Goal: Information Seeking & Learning: Learn about a topic

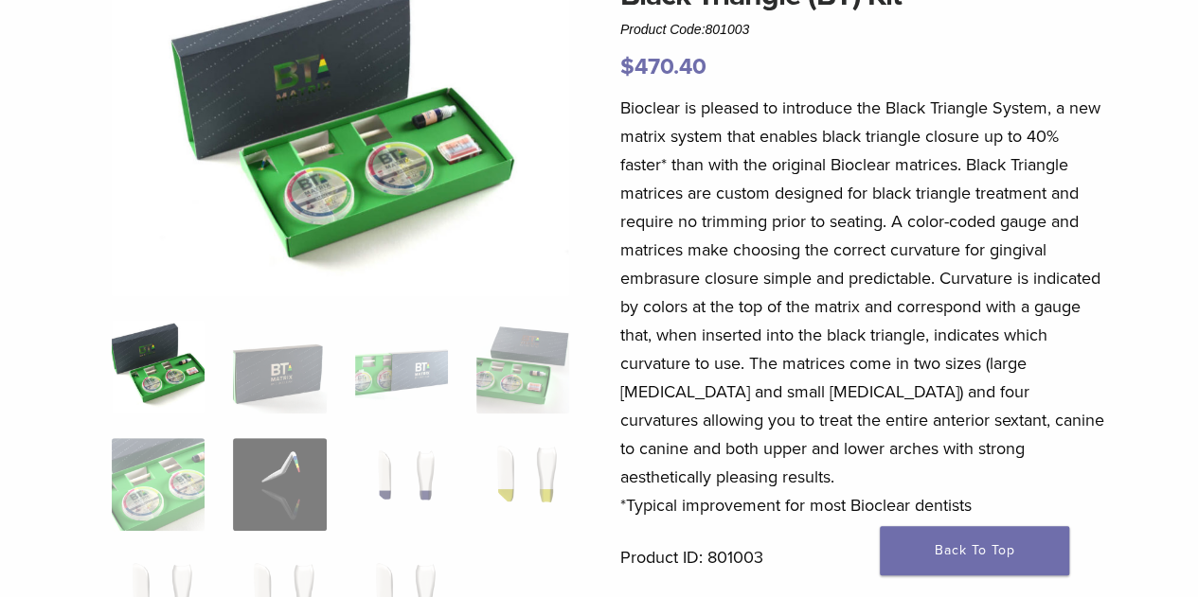
scroll to position [208, 0]
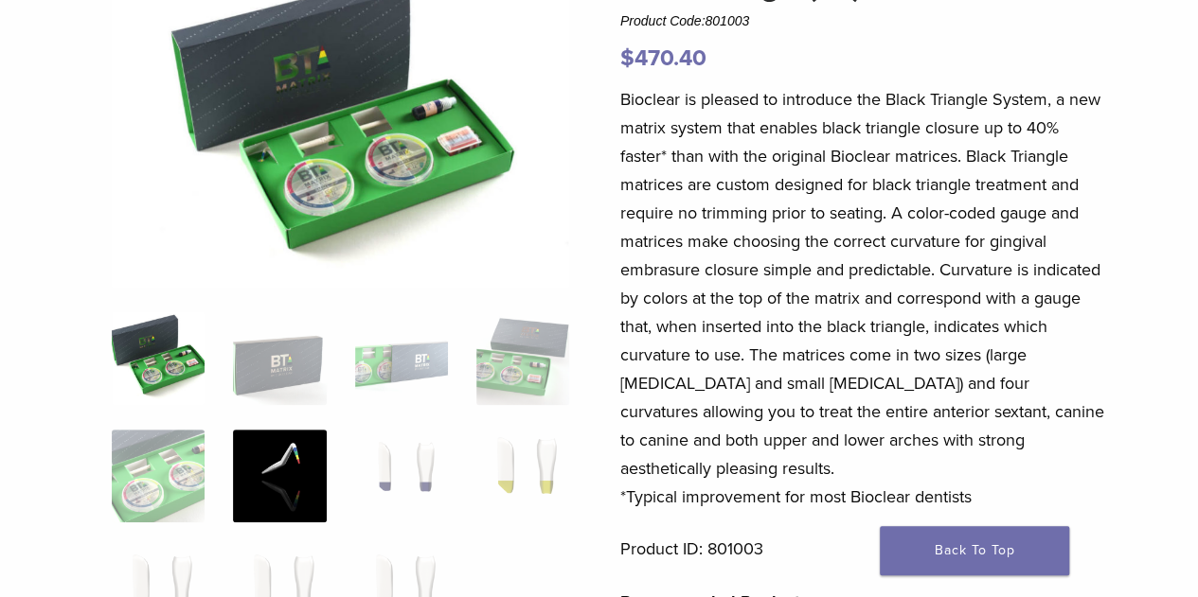
click at [291, 453] on img at bounding box center [279, 476] width 93 height 93
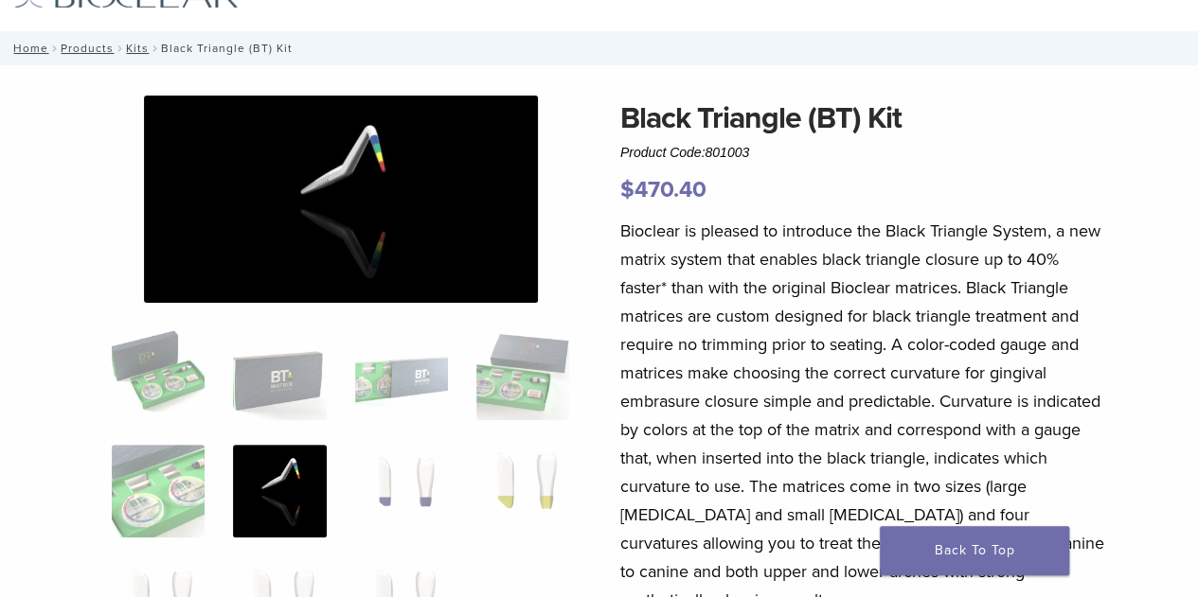
scroll to position [64, 0]
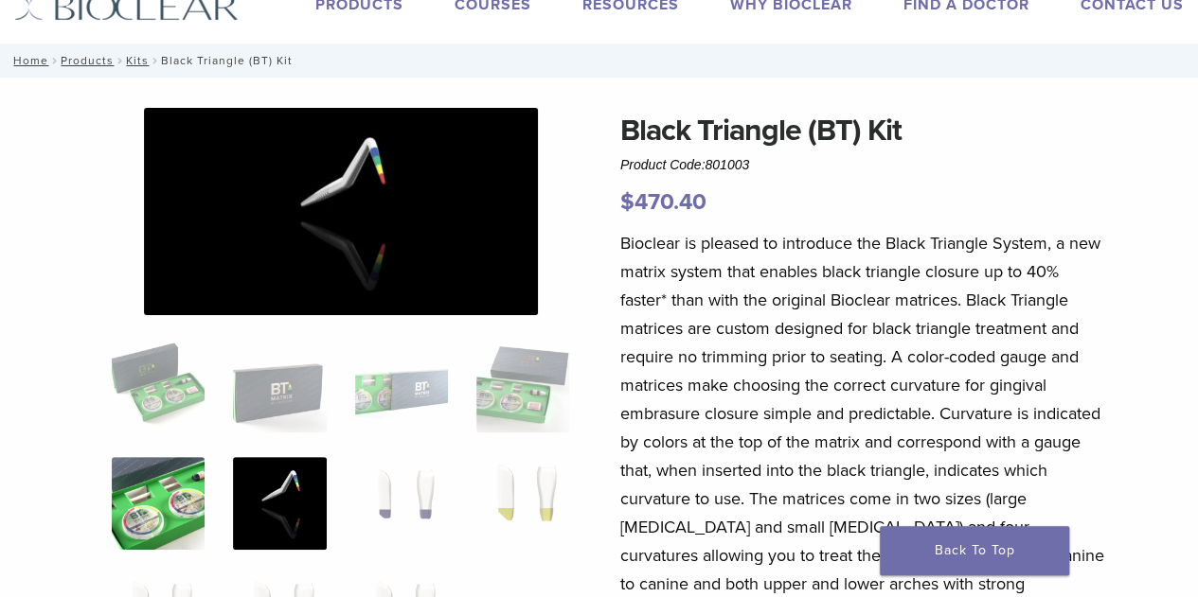
click at [148, 512] on img at bounding box center [158, 503] width 93 height 93
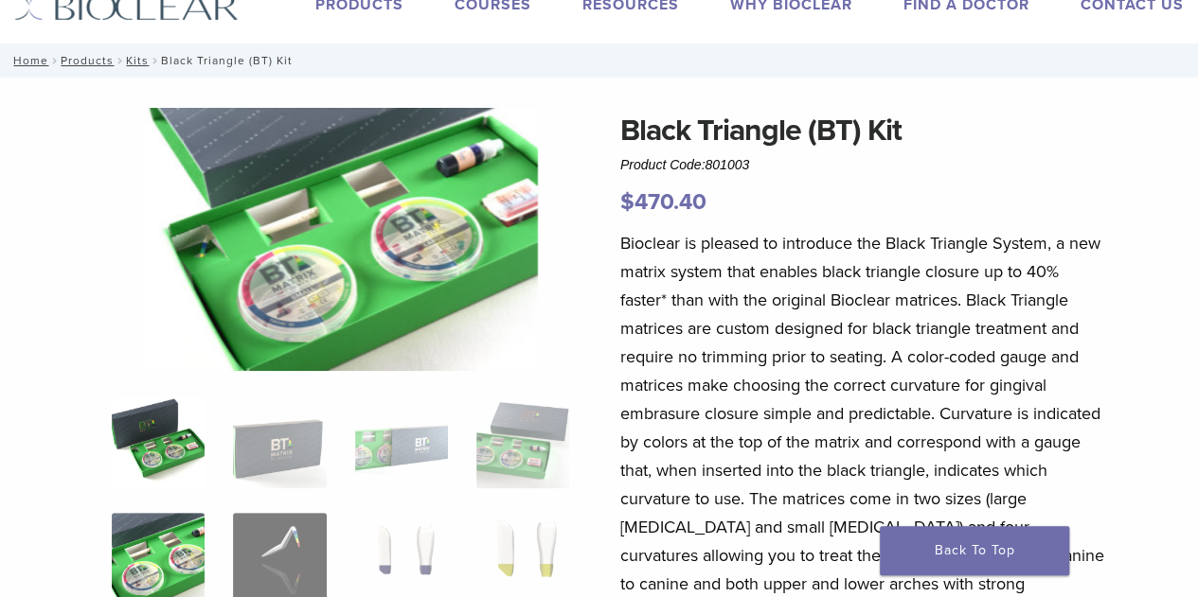
click at [150, 442] on img at bounding box center [158, 442] width 93 height 93
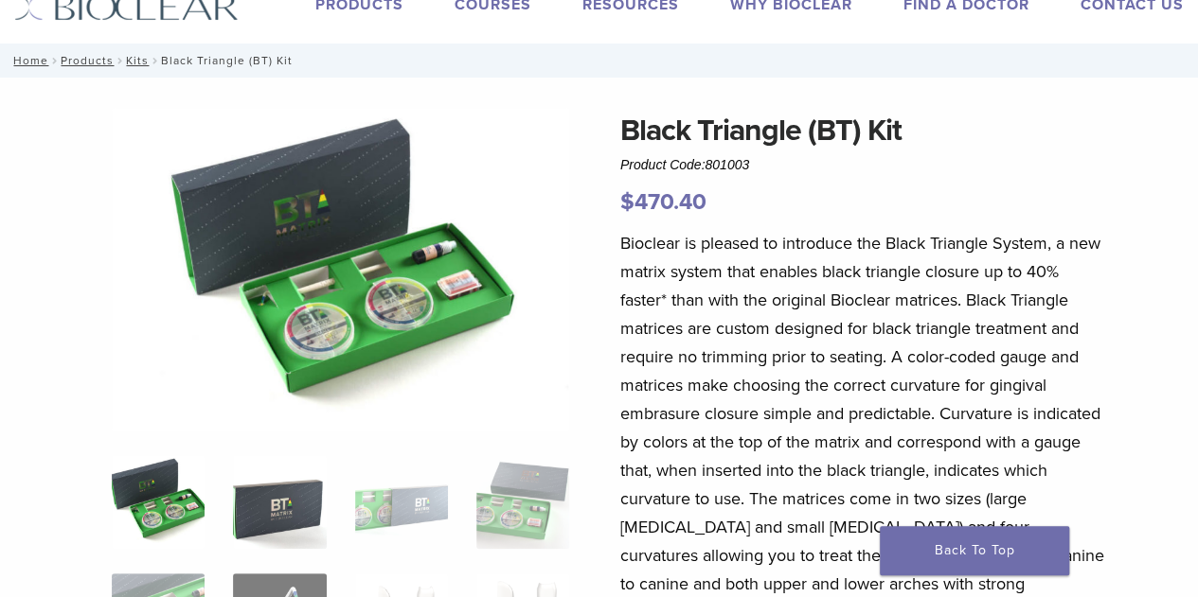
click at [278, 518] on img at bounding box center [279, 501] width 93 height 93
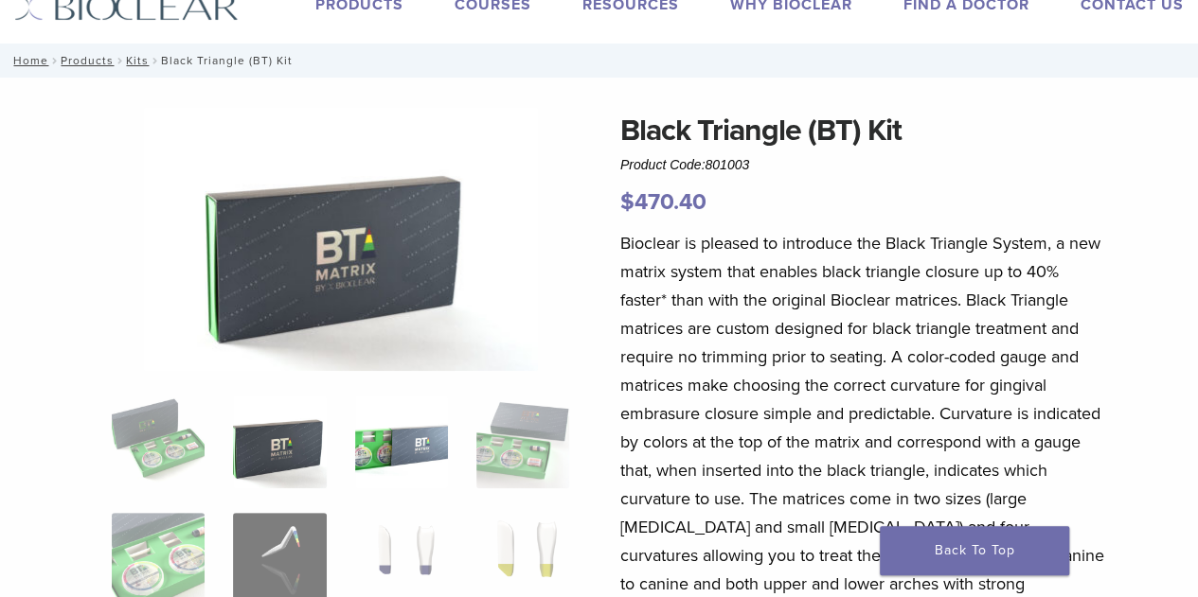
click at [413, 449] on img at bounding box center [401, 442] width 93 height 93
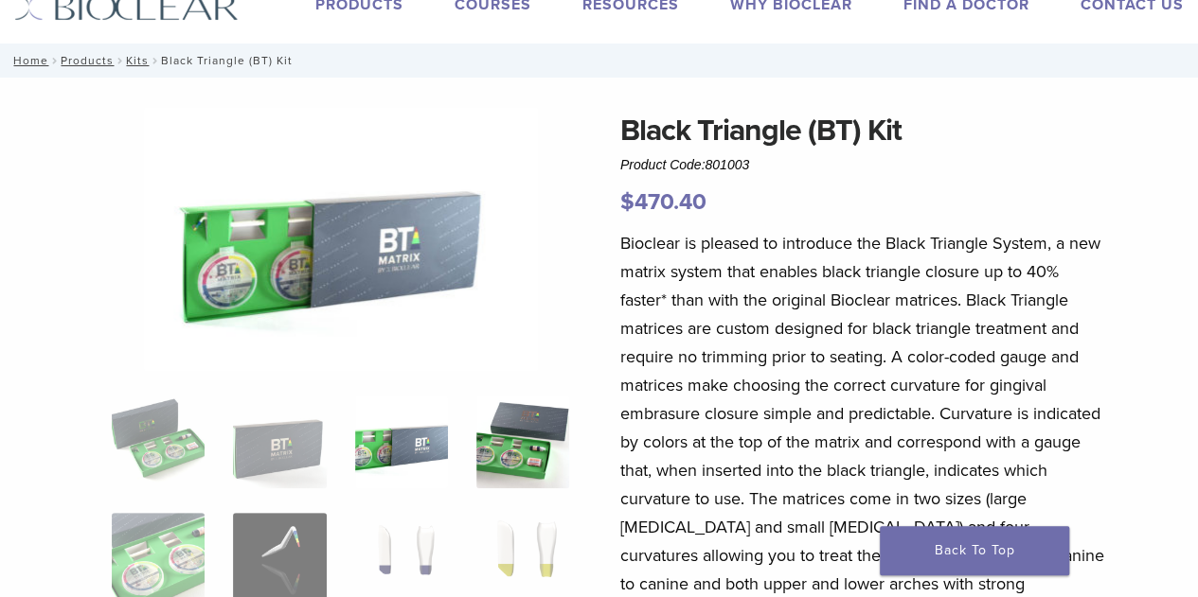
click at [523, 445] on img at bounding box center [522, 442] width 93 height 93
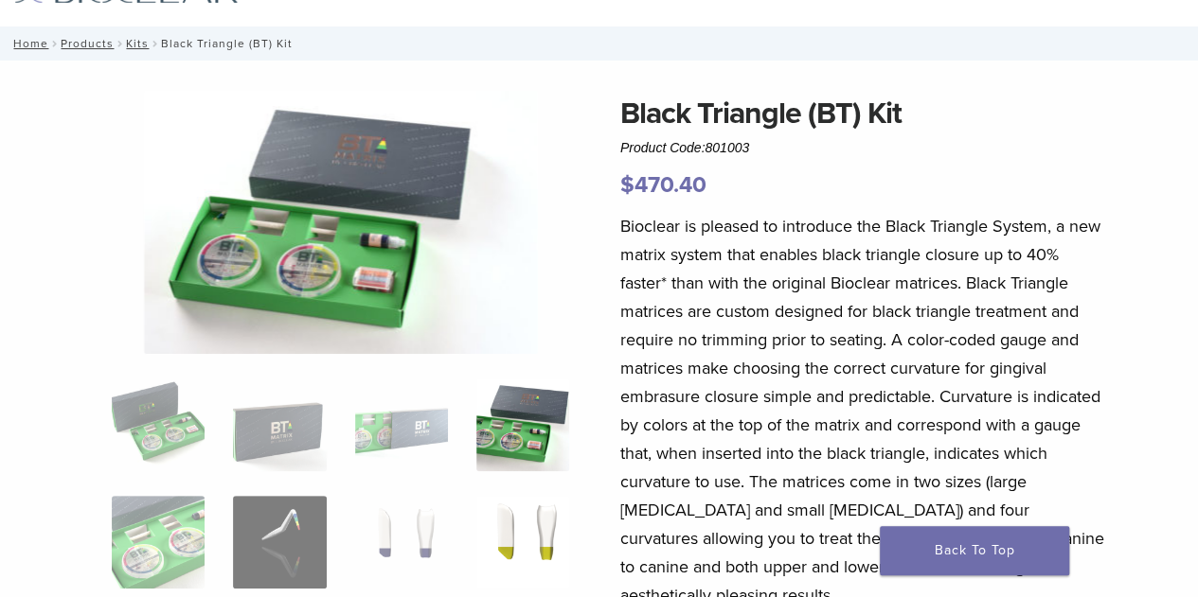
scroll to position [0, 0]
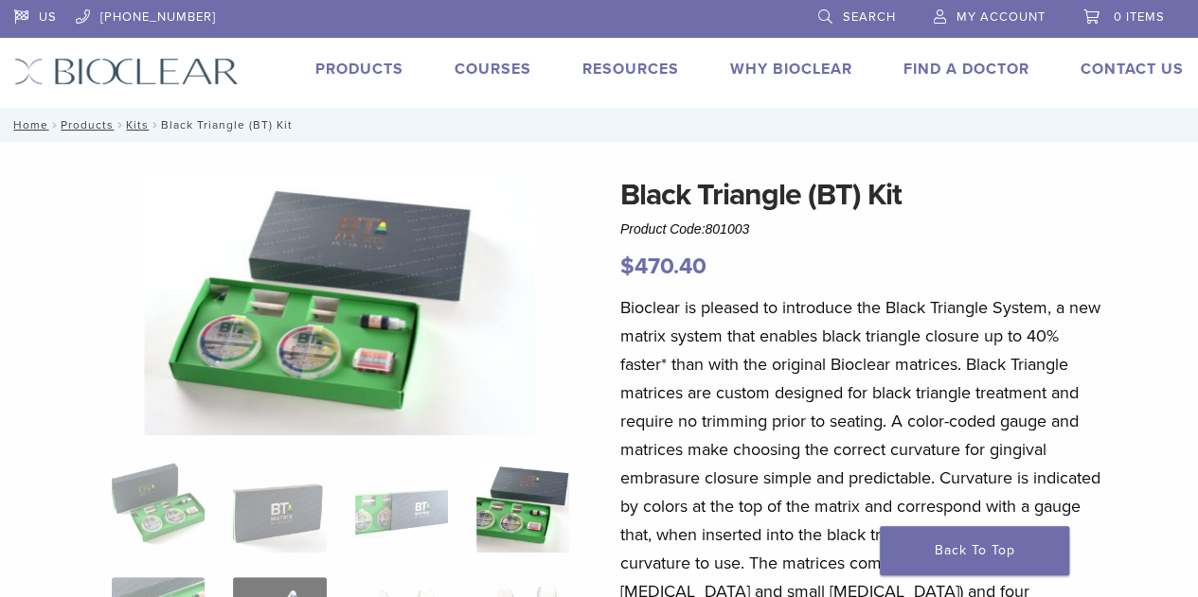
click at [365, 66] on link "Products" at bounding box center [359, 69] width 88 height 19
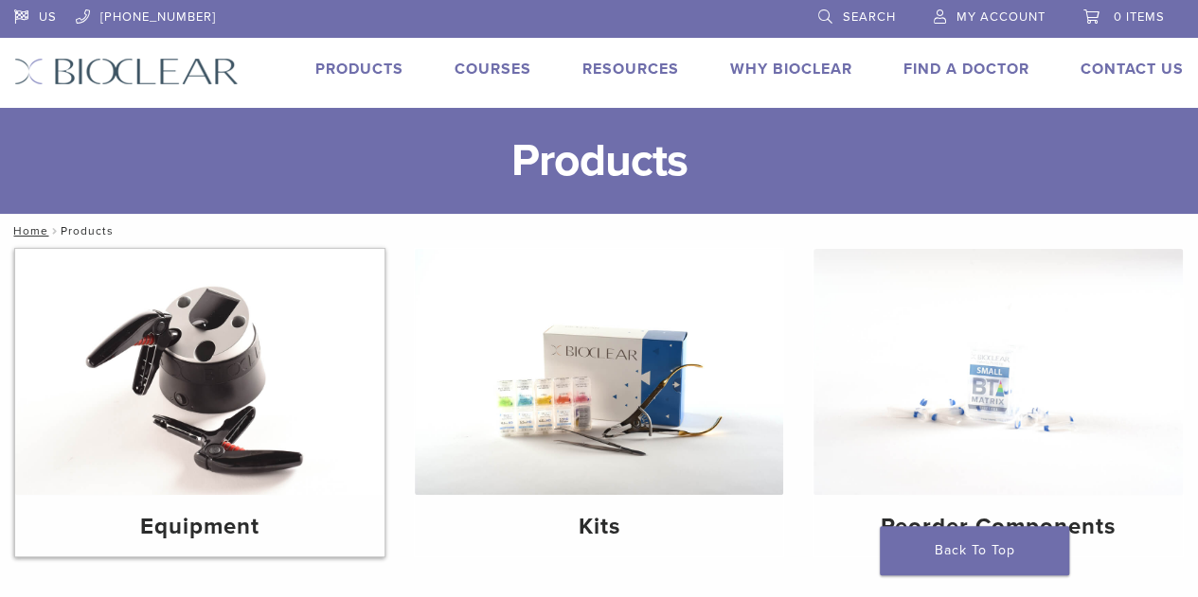
click at [176, 379] on img at bounding box center [199, 372] width 369 height 246
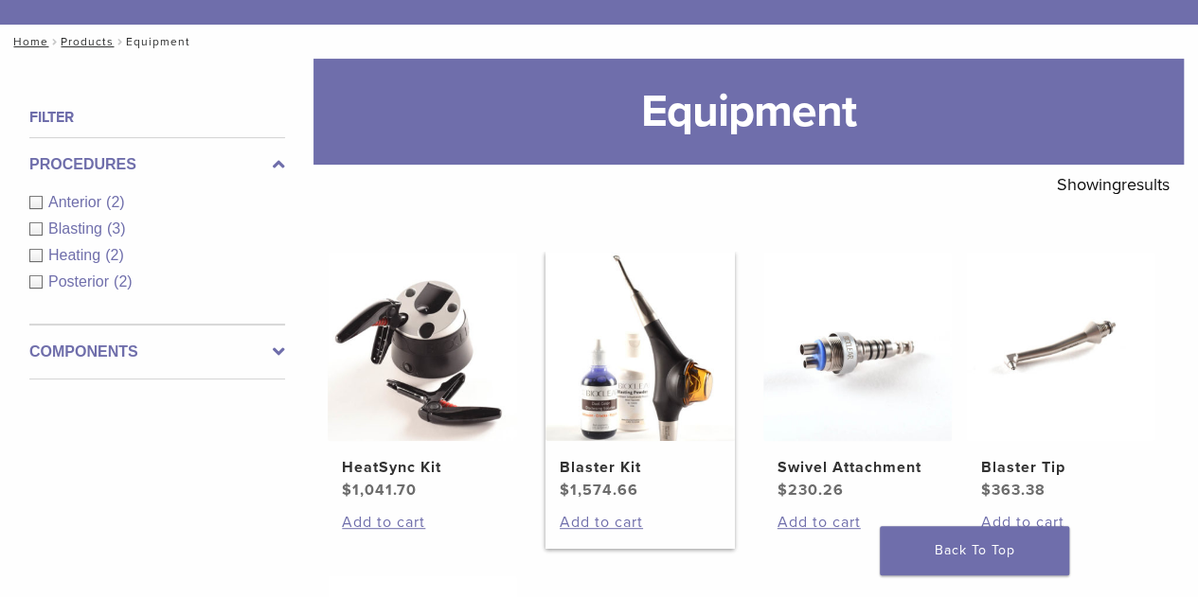
scroll to position [227, 0]
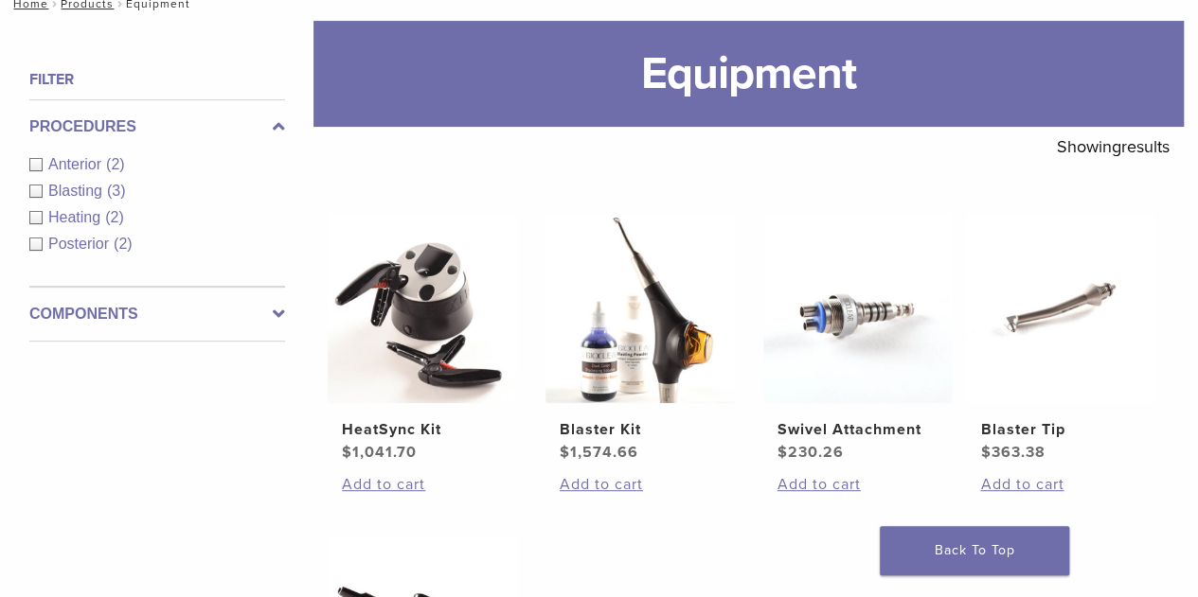
click at [90, 213] on span "Heating" at bounding box center [76, 217] width 57 height 16
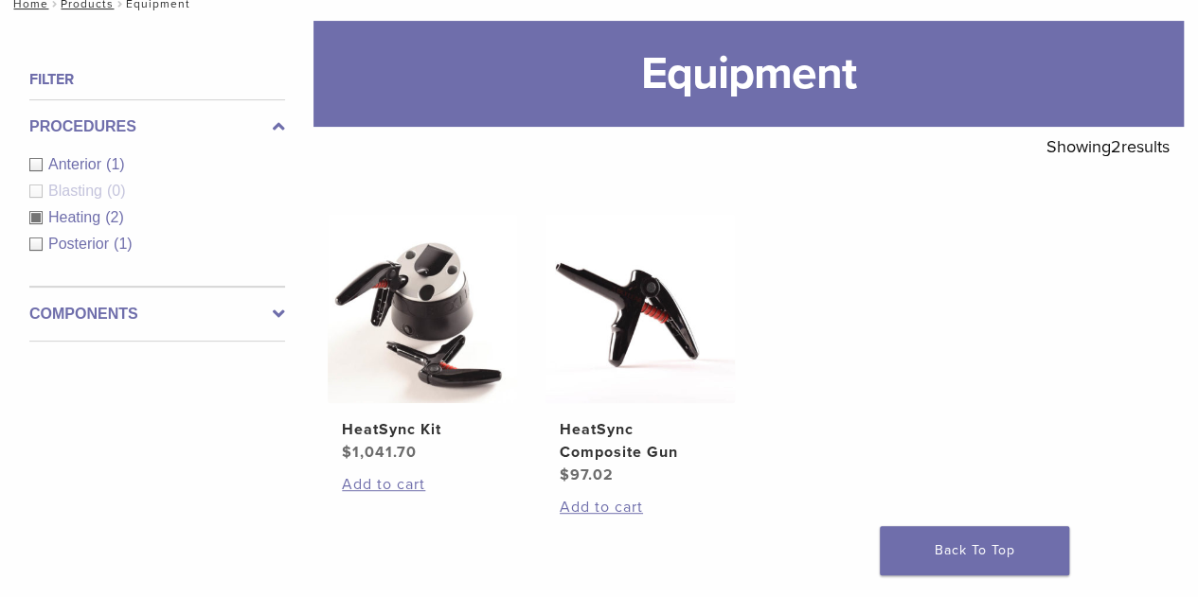
click at [87, 245] on span "Posterior" at bounding box center [80, 244] width 65 height 16
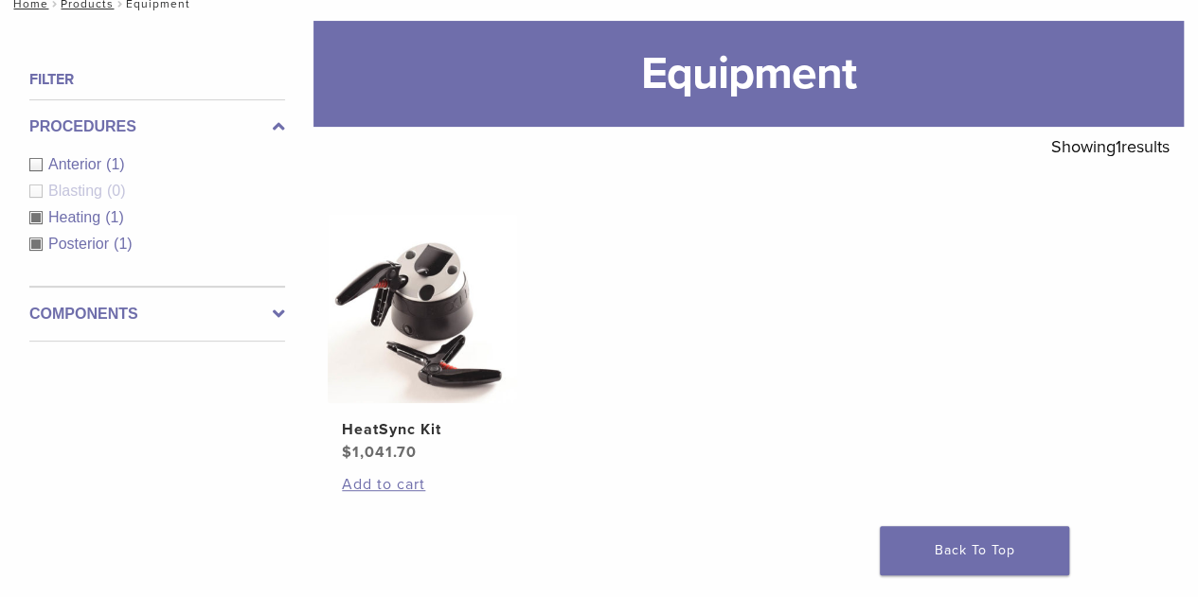
click at [35, 218] on div "Heating (1)" at bounding box center [157, 217] width 256 height 23
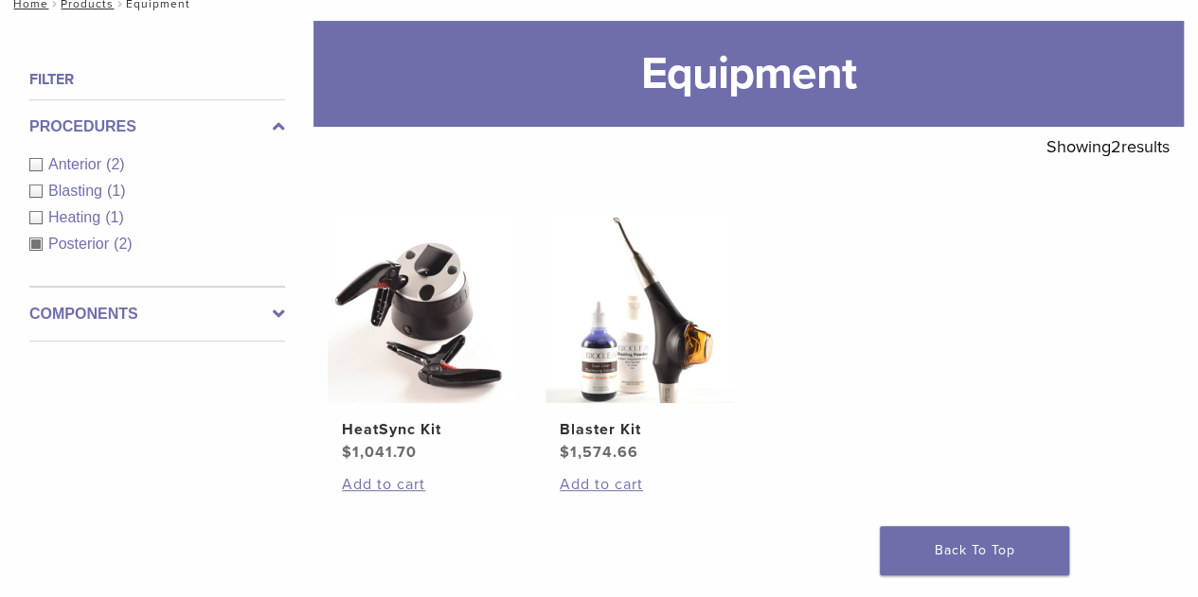
click at [81, 193] on span "Blasting" at bounding box center [77, 191] width 59 height 16
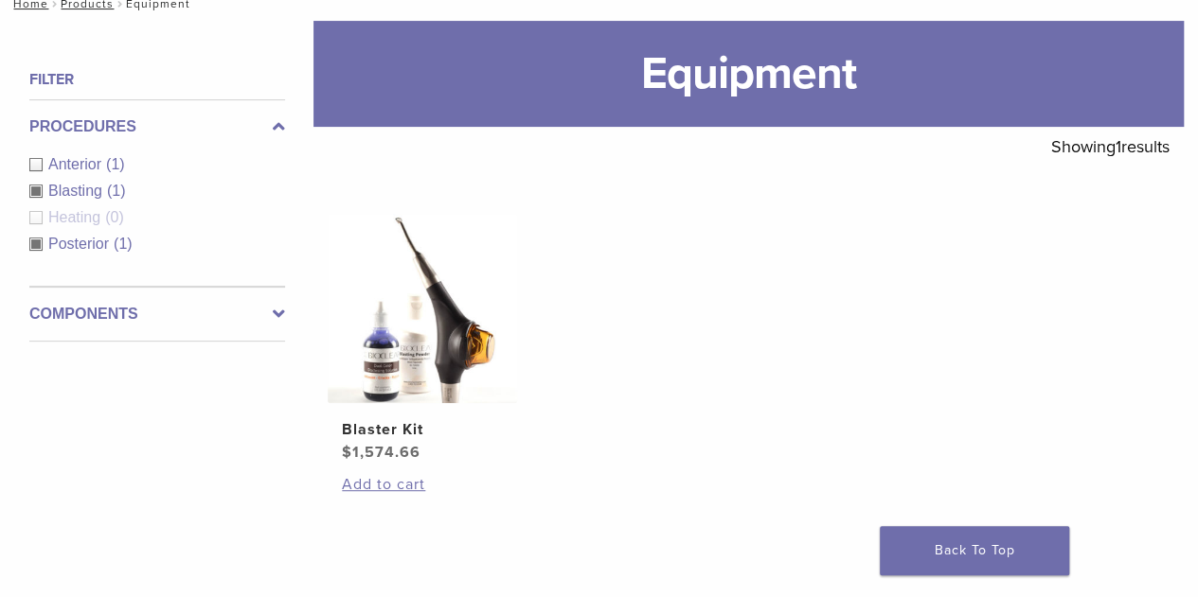
click at [38, 243] on div "Posterior (1)" at bounding box center [157, 244] width 256 height 23
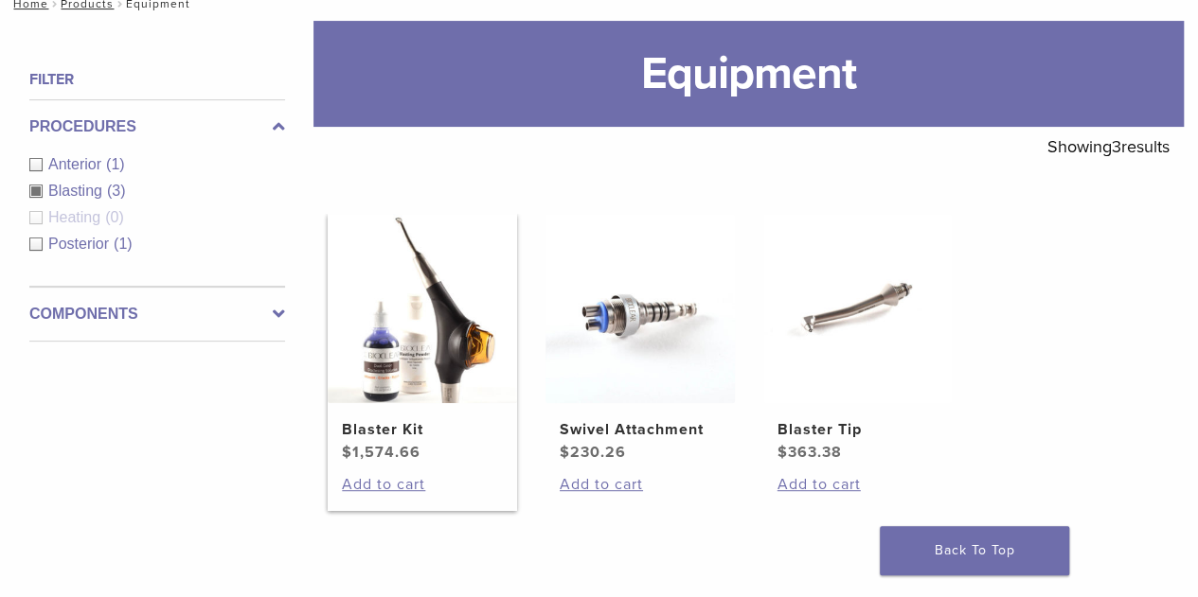
click at [401, 221] on img at bounding box center [422, 308] width 189 height 189
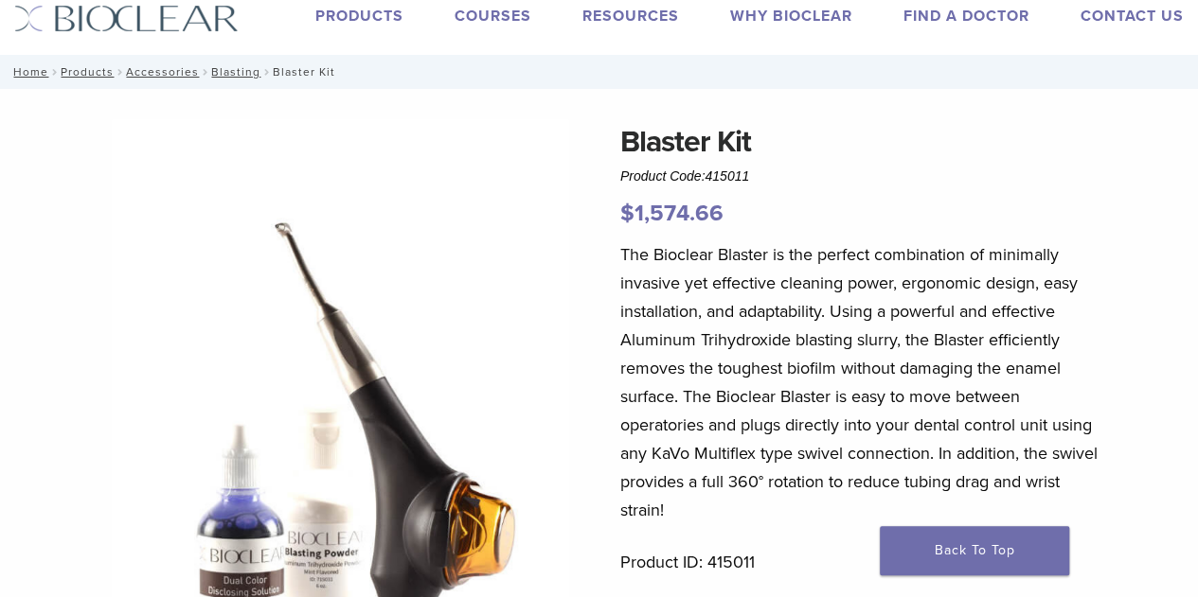
scroll to position [38, 0]
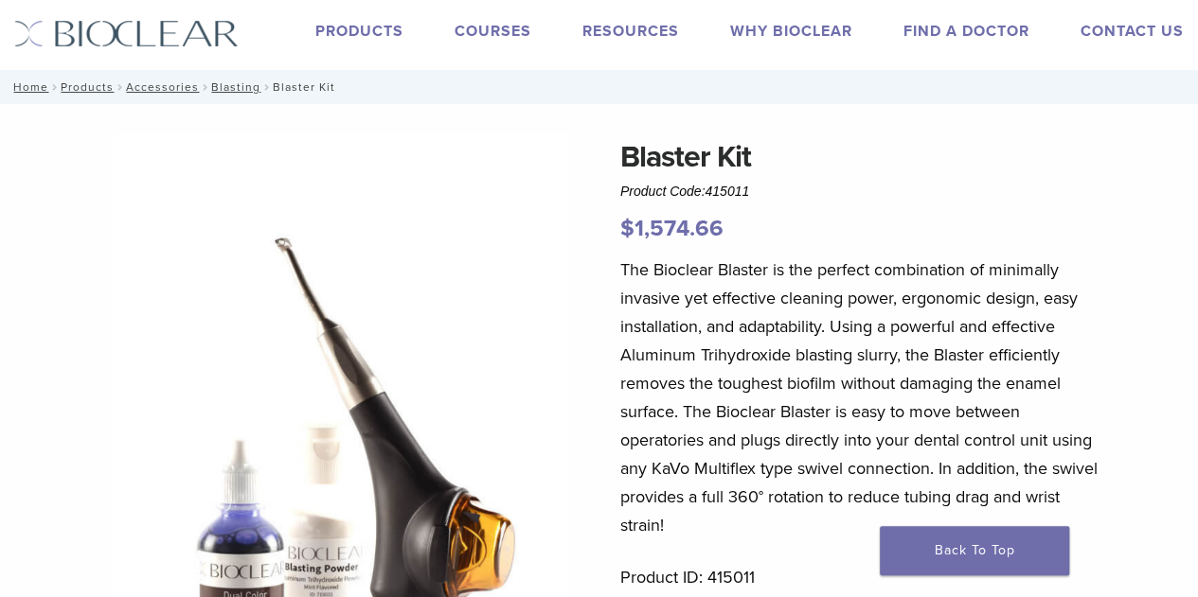
click at [364, 35] on link "Products" at bounding box center [359, 31] width 88 height 19
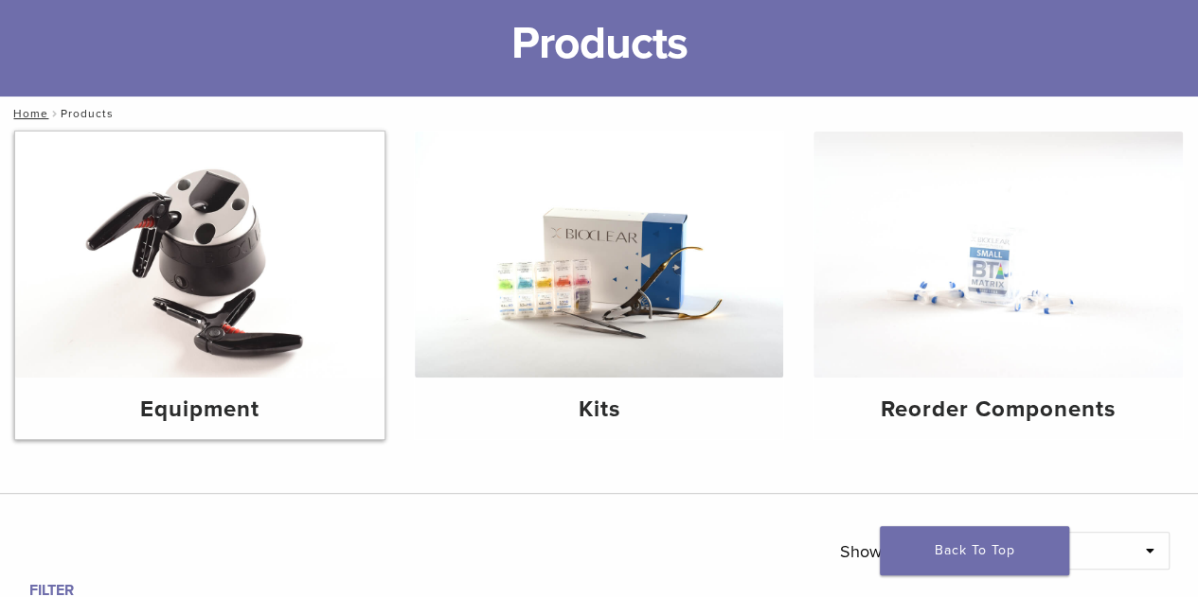
scroll to position [151, 0]
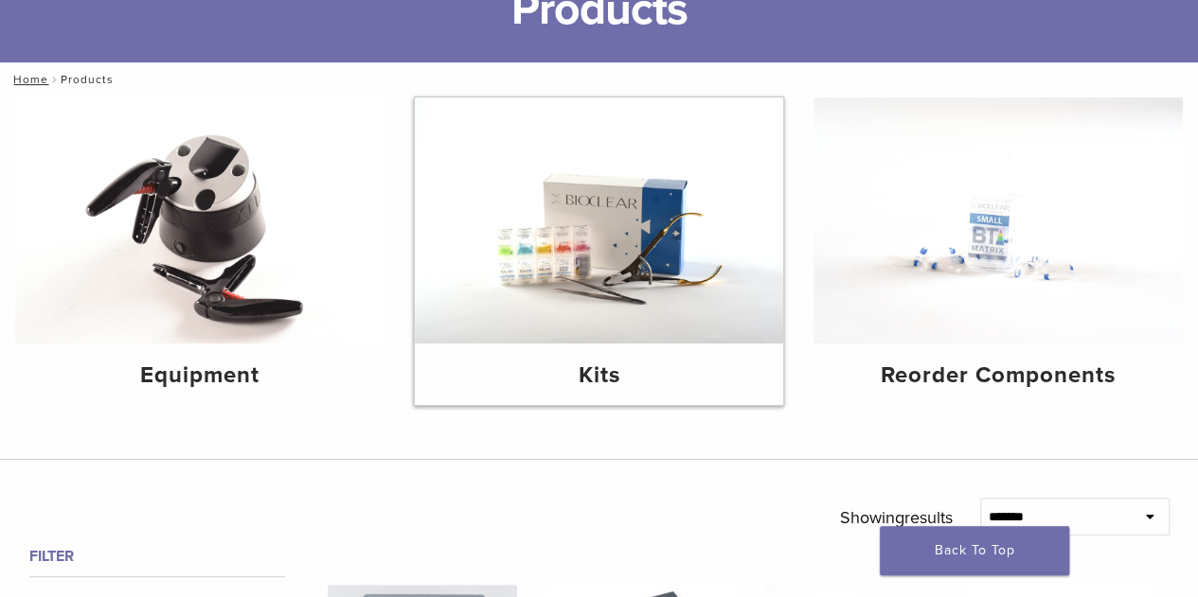
click at [674, 253] on img at bounding box center [599, 221] width 369 height 246
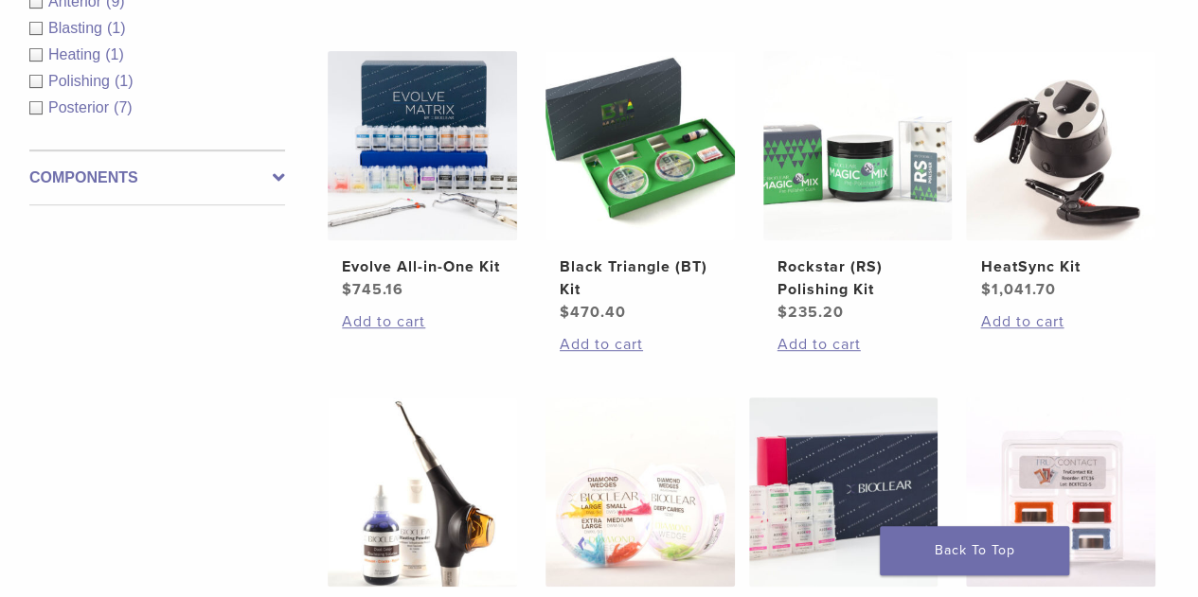
scroll to position [379, 0]
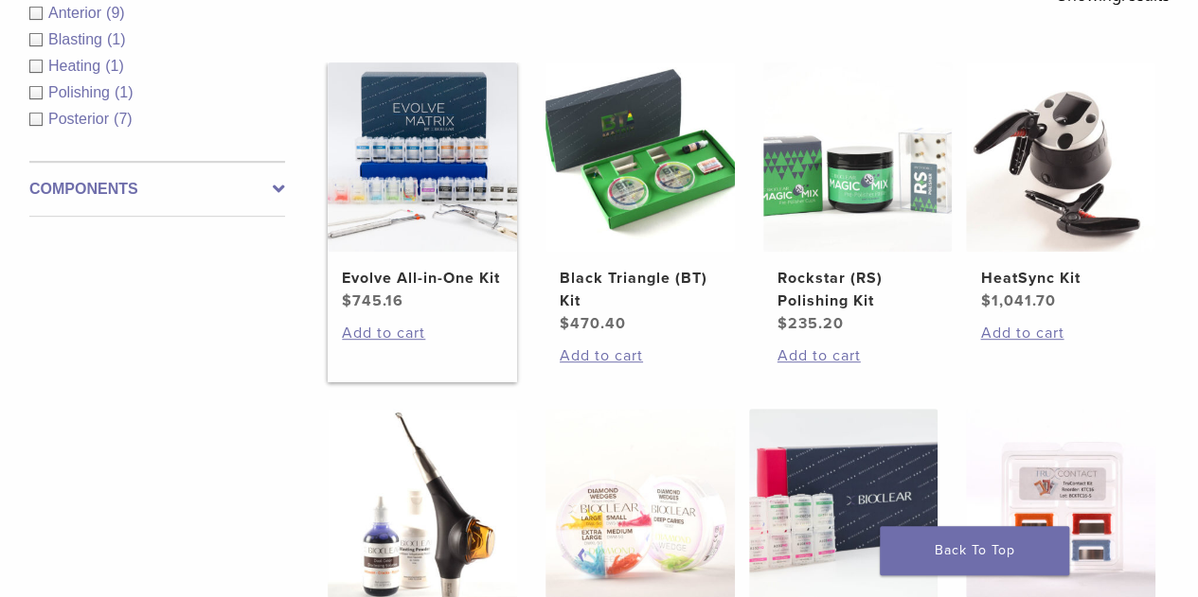
click at [471, 216] on img at bounding box center [422, 156] width 189 height 189
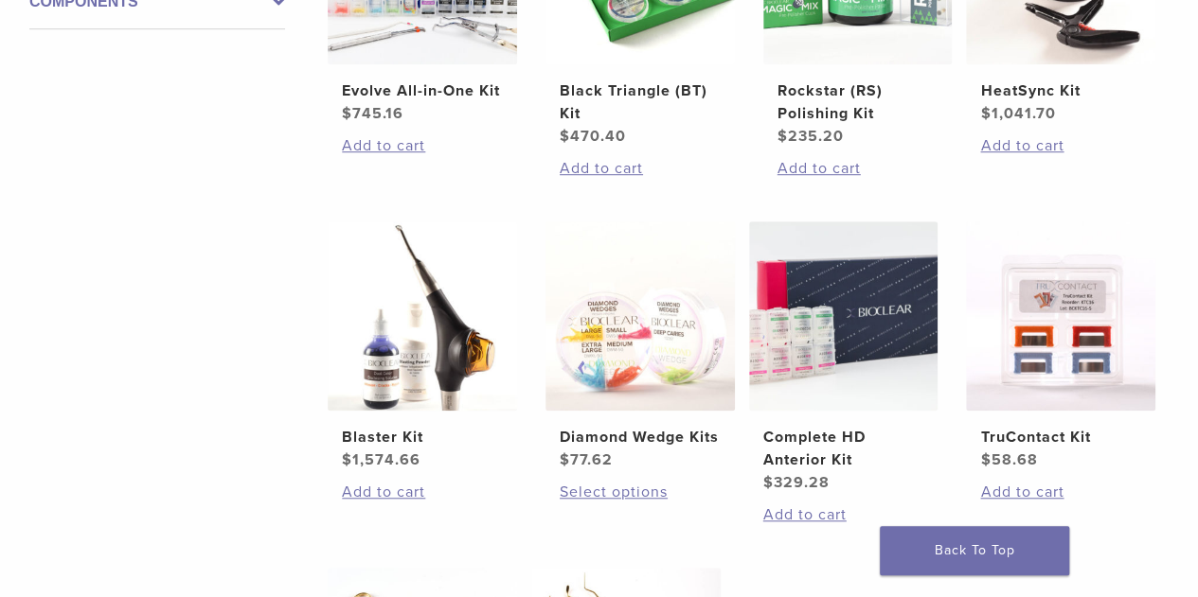
scroll to position [568, 0]
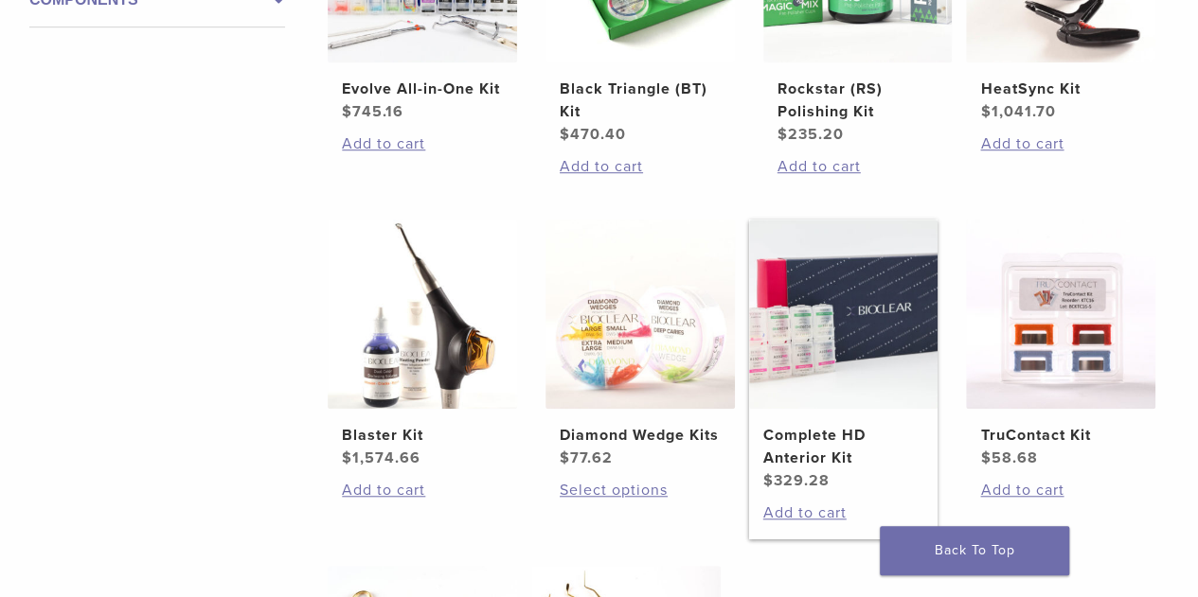
click at [827, 336] on img at bounding box center [843, 314] width 189 height 189
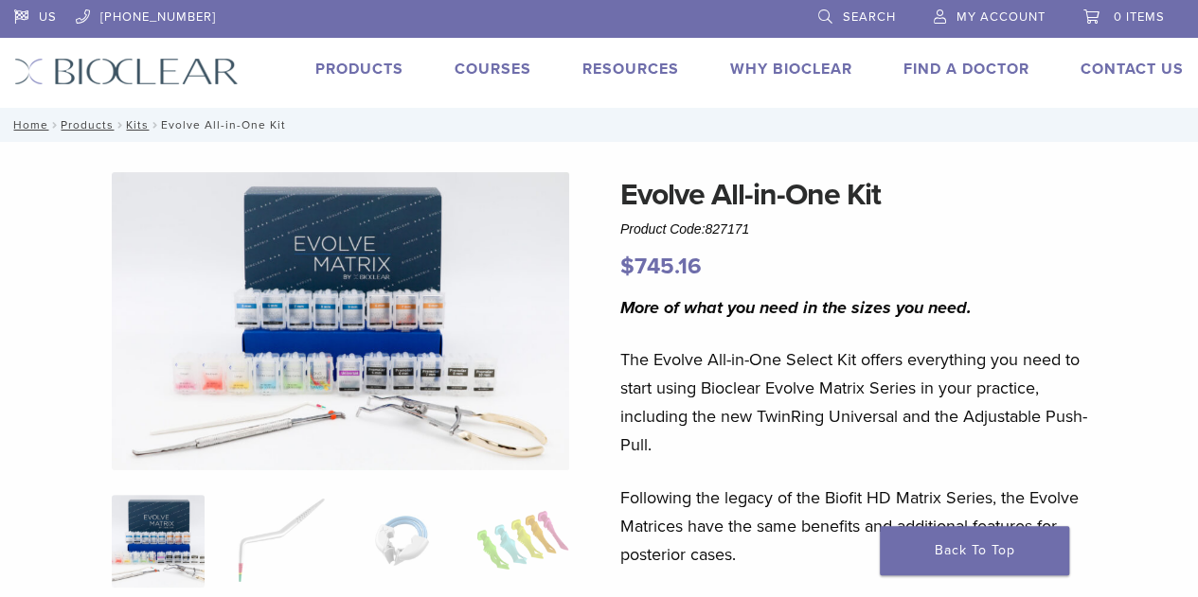
click at [430, 346] on img at bounding box center [340, 321] width 457 height 298
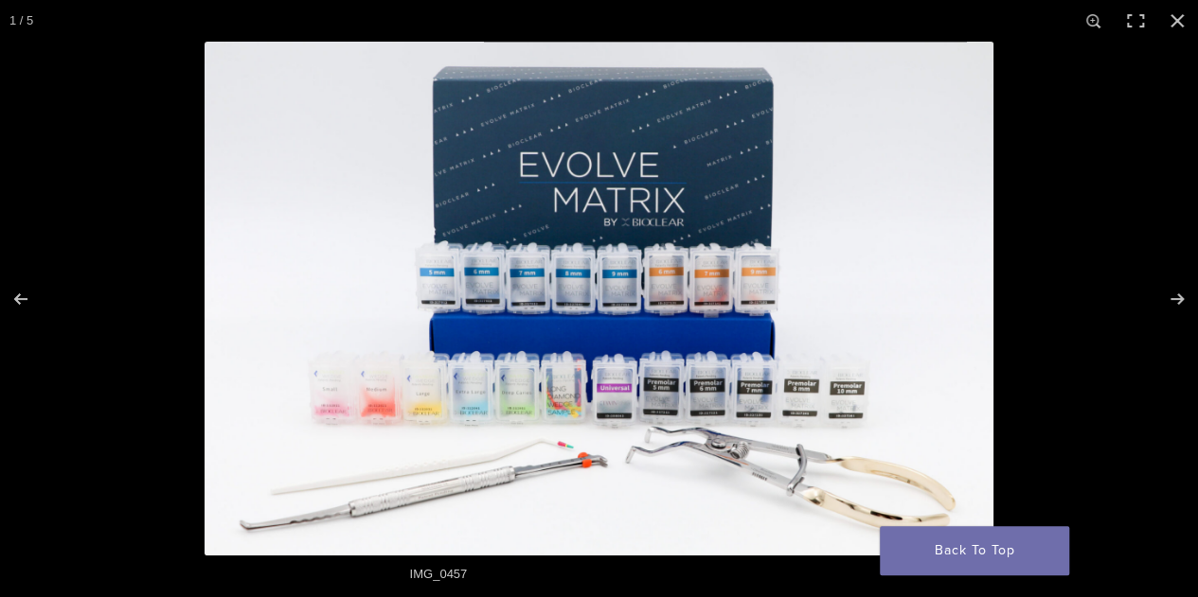
click at [668, 387] on img "Full screen image" at bounding box center [598, 299] width 789 height 514
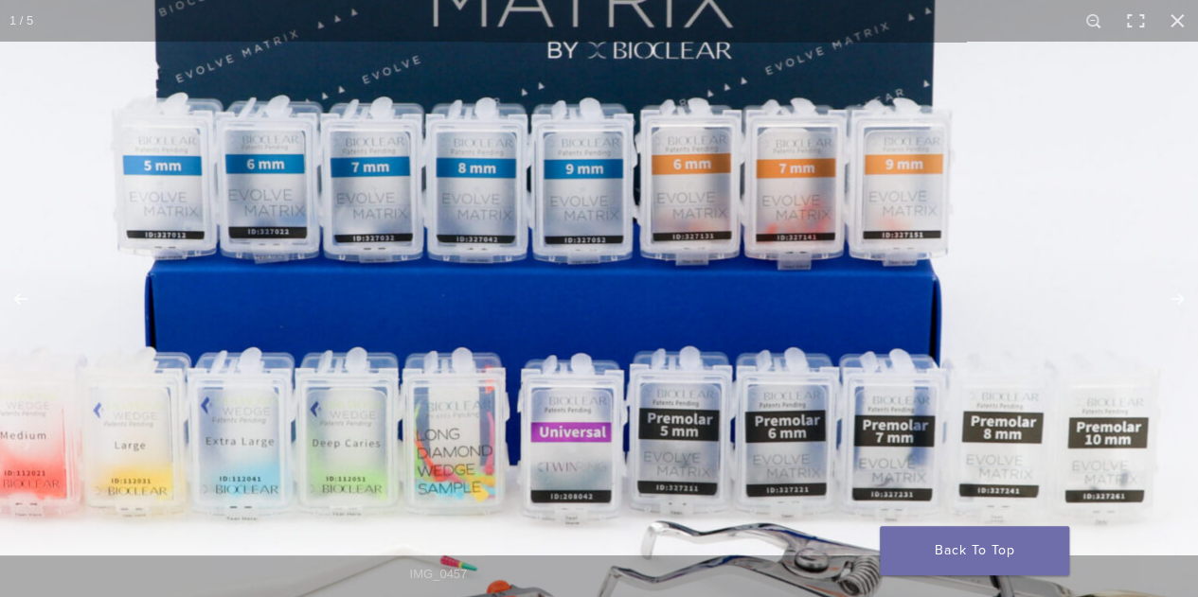
click at [532, 431] on img "Full screen image" at bounding box center [536, 226] width 1818 height 1185
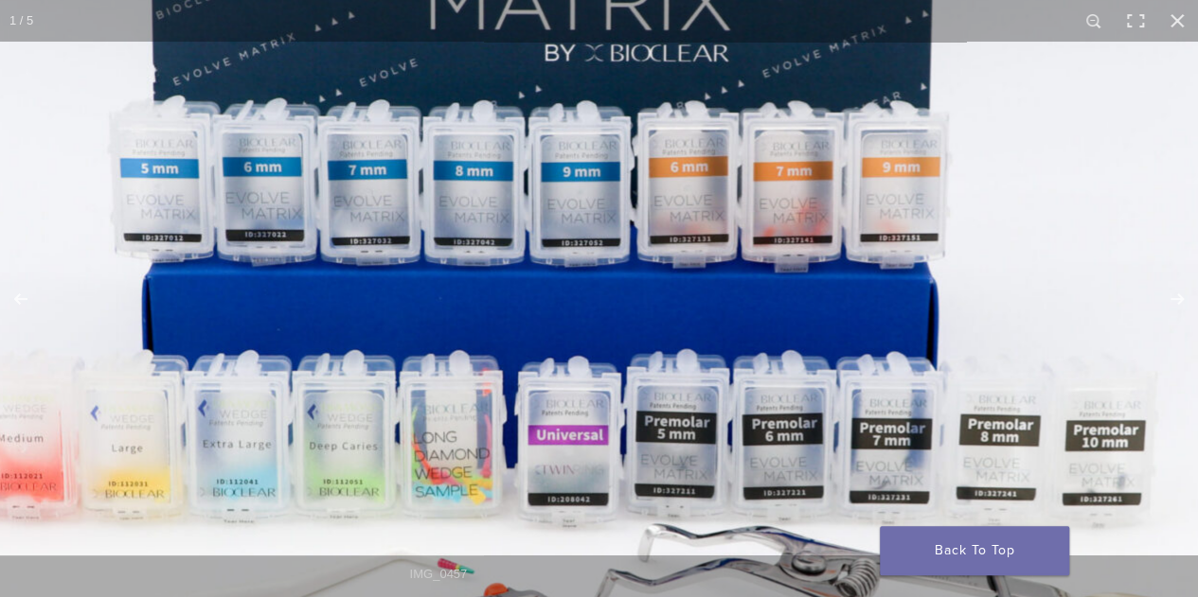
click at [974, 267] on img "Full screen image" at bounding box center [533, 228] width 1818 height 1185
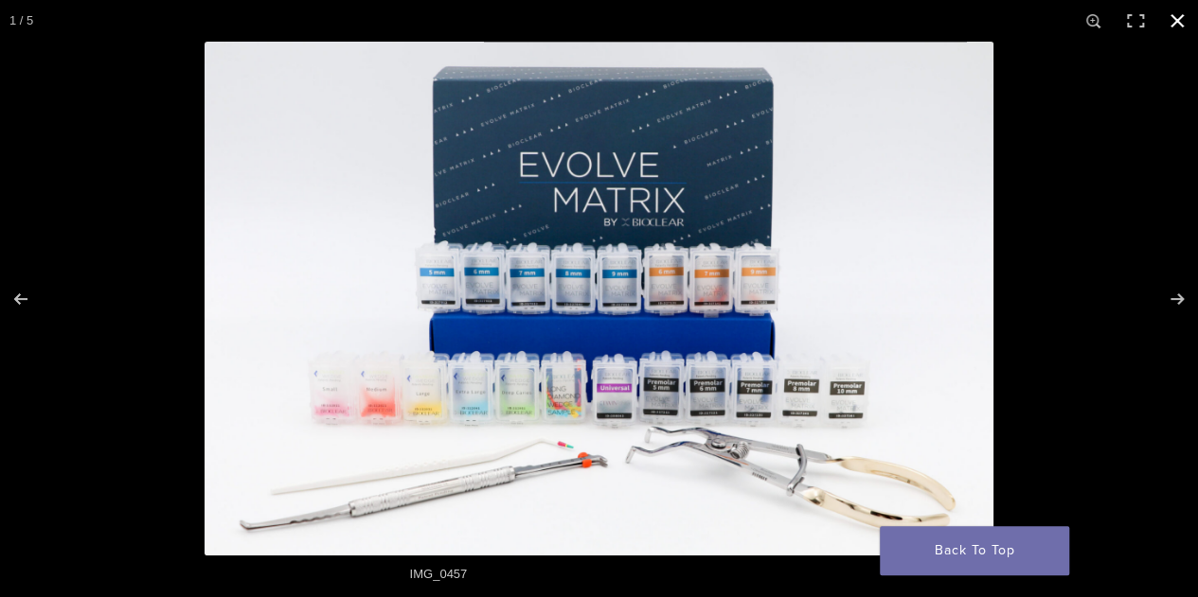
click at [1178, 14] on button "Close (Esc)" at bounding box center [1177, 21] width 42 height 42
